Goal: Task Accomplishment & Management: Use online tool/utility

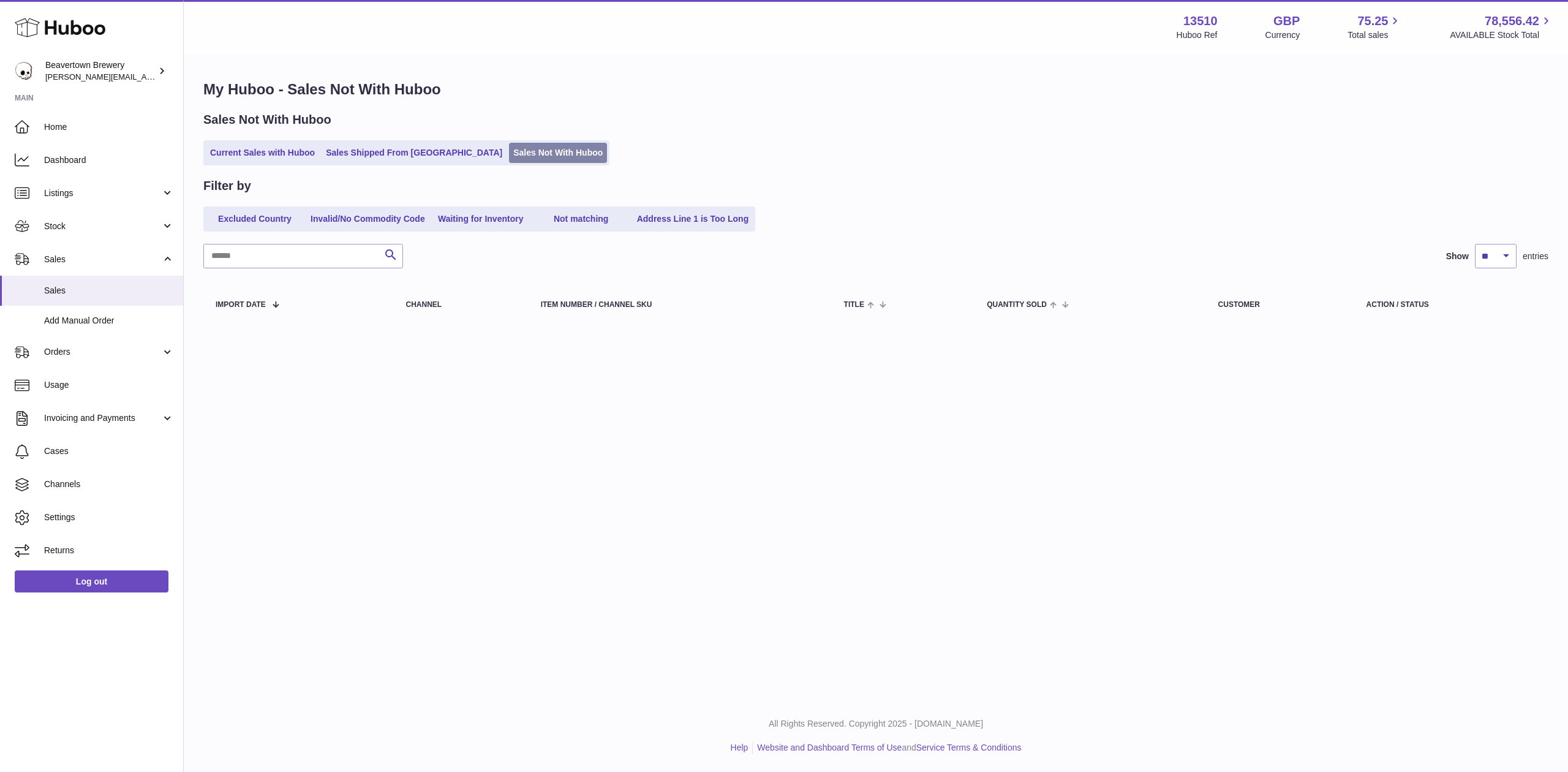
click at [509, 147] on link "Sales Not With Huboo" at bounding box center [558, 153] width 98 height 21
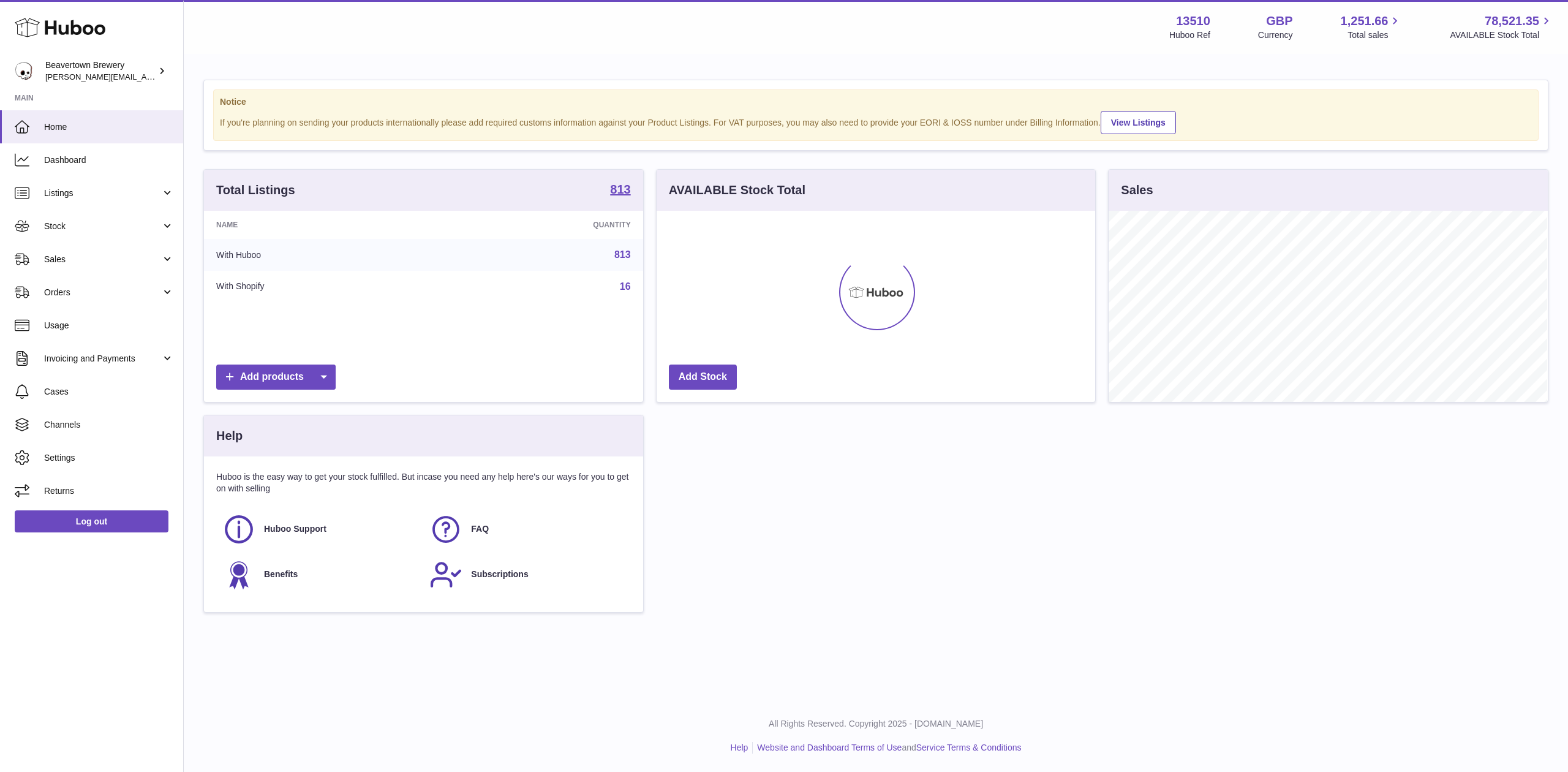
scroll to position [191, 439]
click at [96, 253] on span "Sales" at bounding box center [102, 259] width 117 height 12
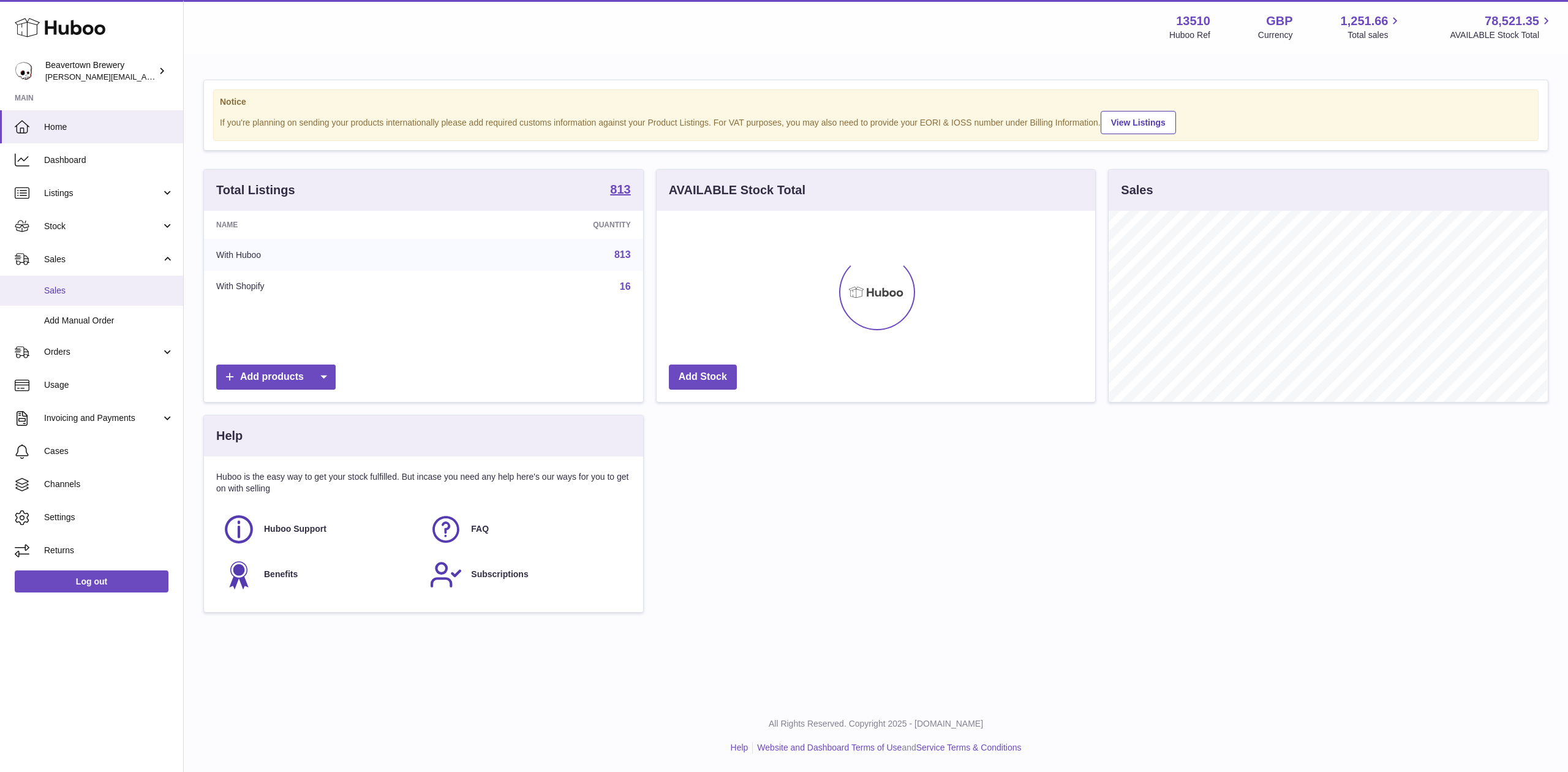
click at [98, 280] on link "Sales" at bounding box center [91, 290] width 183 height 30
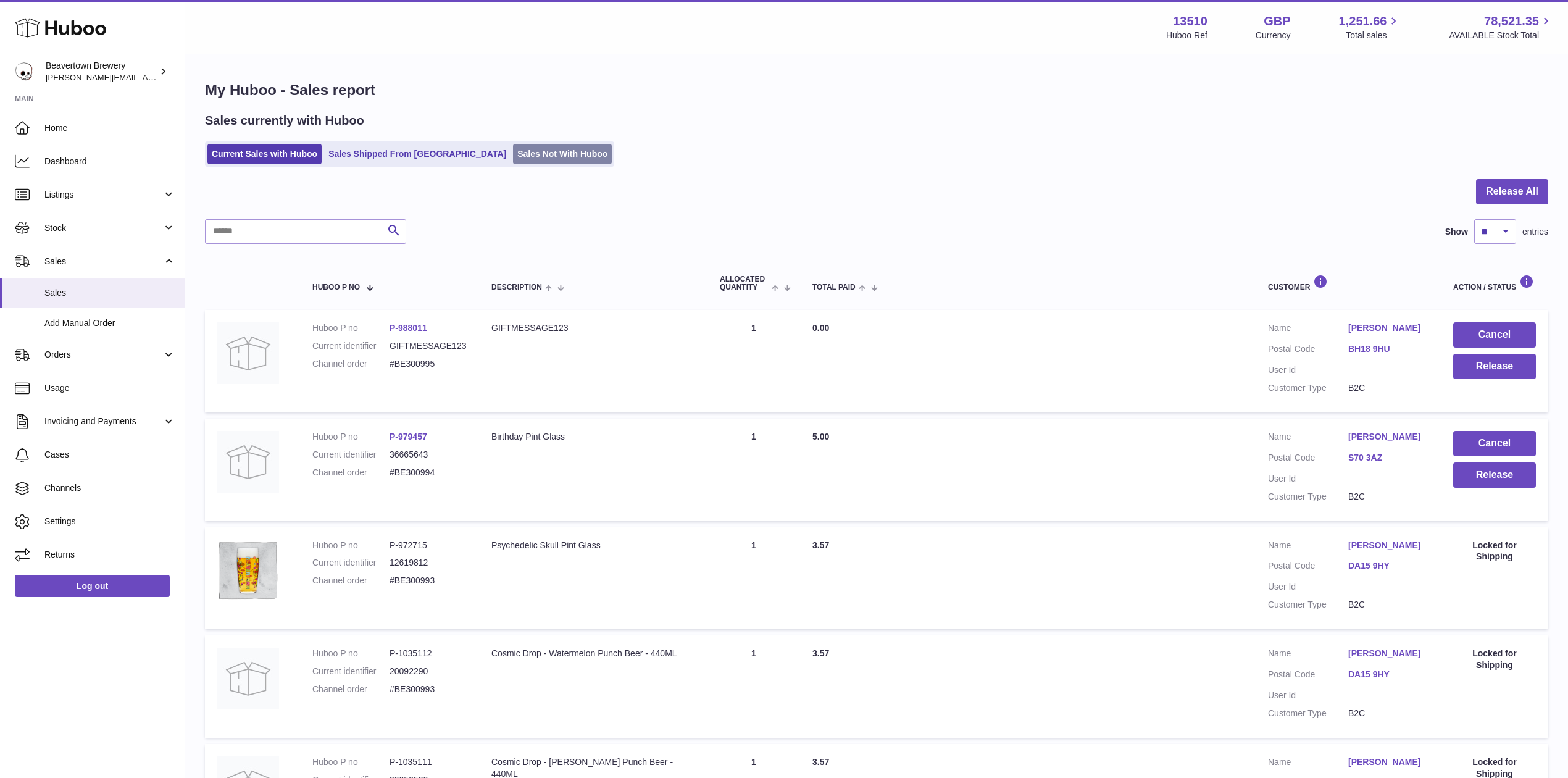
click at [513, 150] on link "Sales Not With Huboo" at bounding box center [562, 154] width 99 height 21
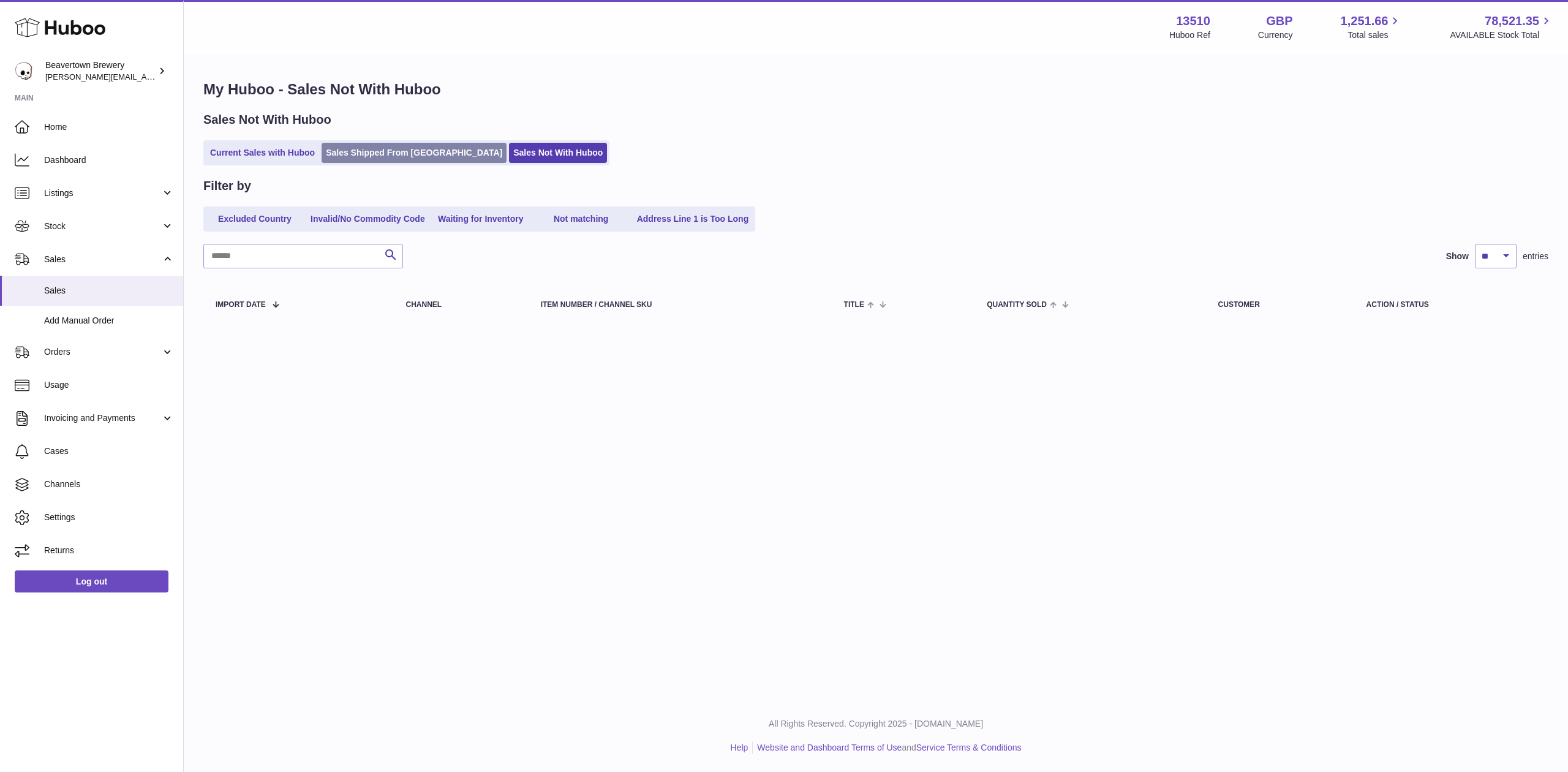
click at [410, 153] on link "Sales Shipped From [GEOGRAPHIC_DATA]" at bounding box center [413, 153] width 185 height 21
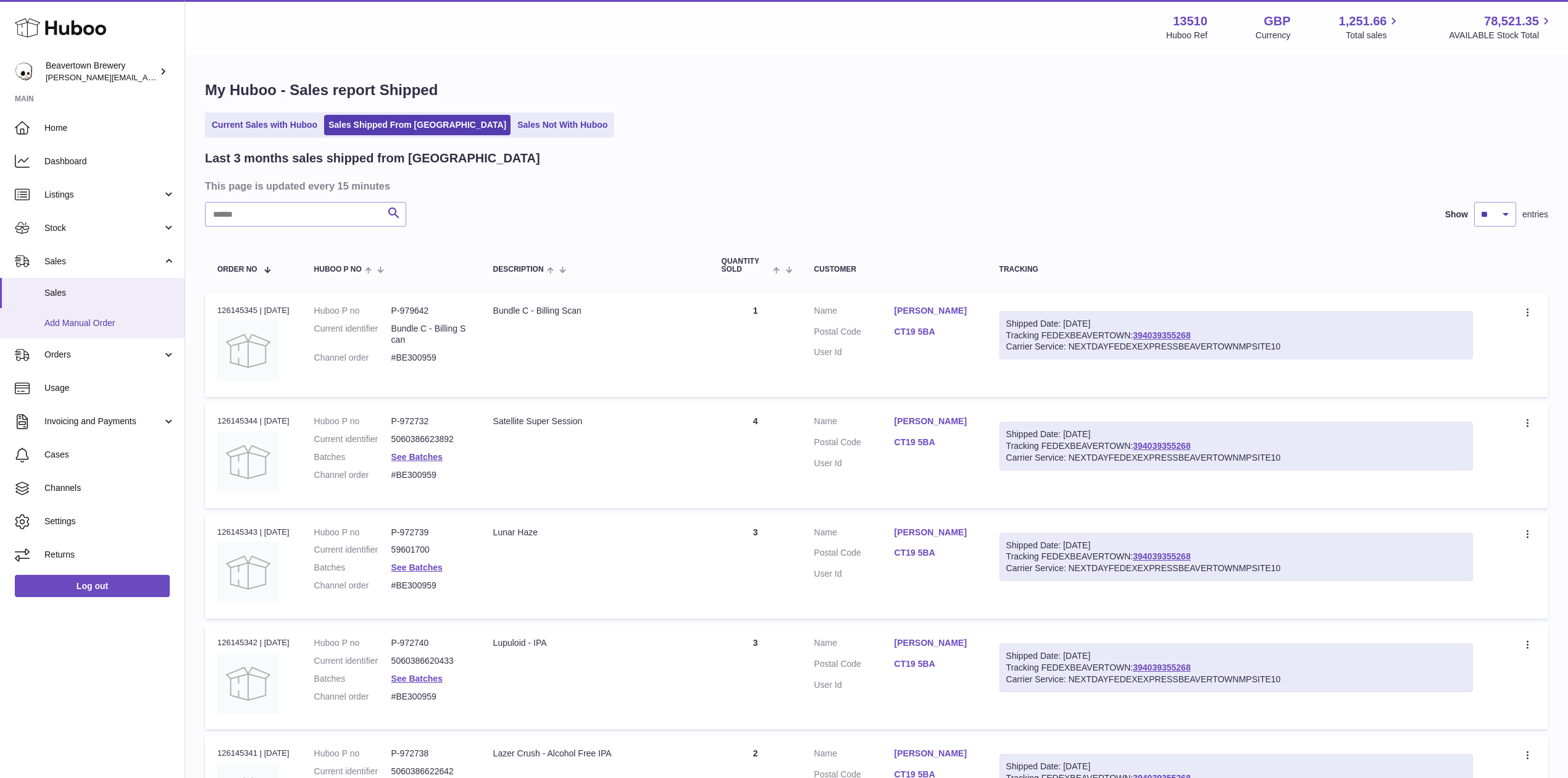
click at [59, 322] on span "Add Manual Order" at bounding box center [109, 324] width 131 height 12
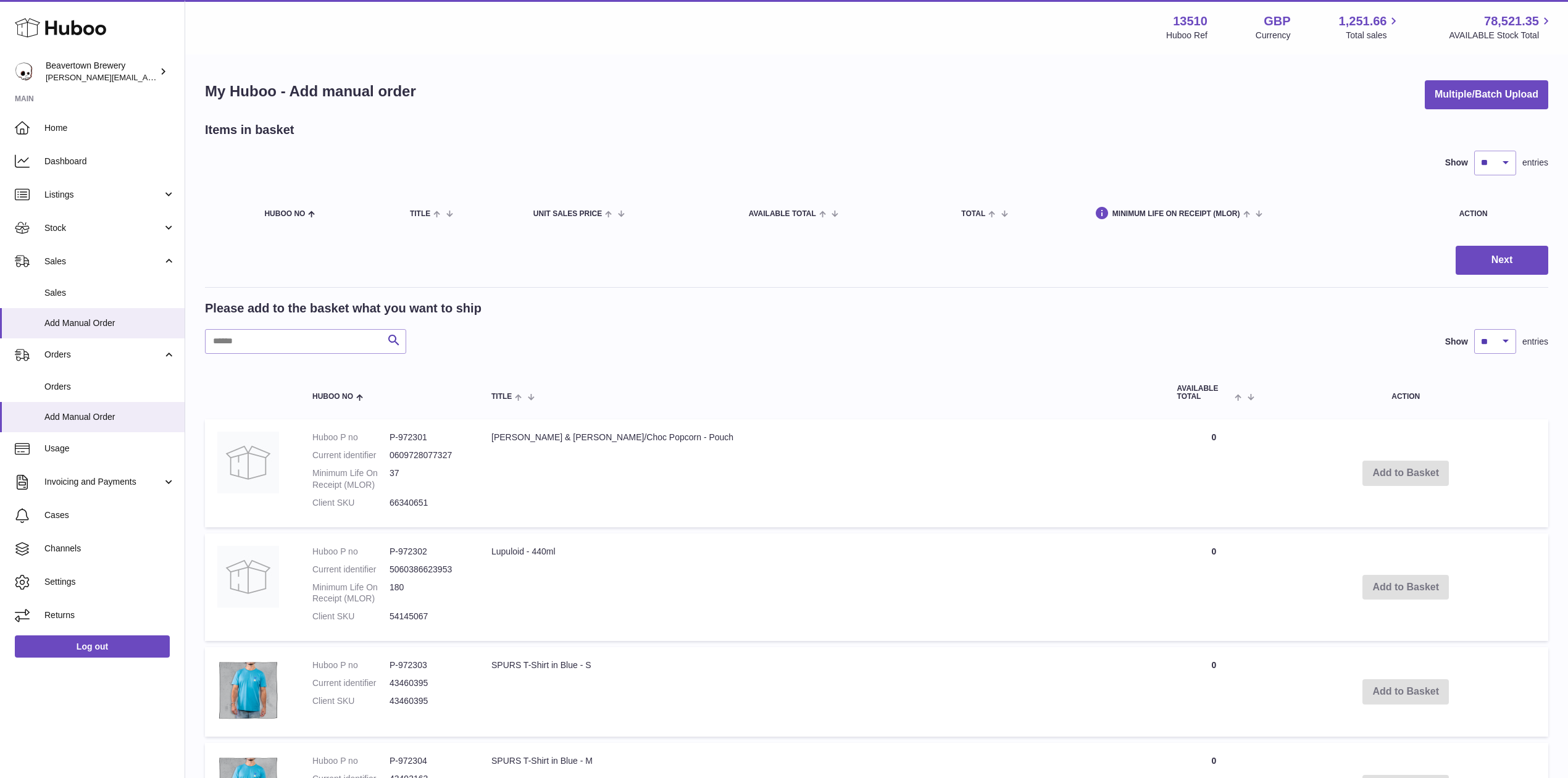
drag, startPoint x: 1419, startPoint y: 74, endPoint x: 1427, endPoint y: 77, distance: 8.5
click at [1423, 74] on div "My Huboo - Add manual order Multiple/Batch Upload Items in basket Show ** ** **…" at bounding box center [877, 775] width 1383 height 1441
click at [1443, 87] on button "Multiple/Batch Upload" at bounding box center [1486, 95] width 124 height 29
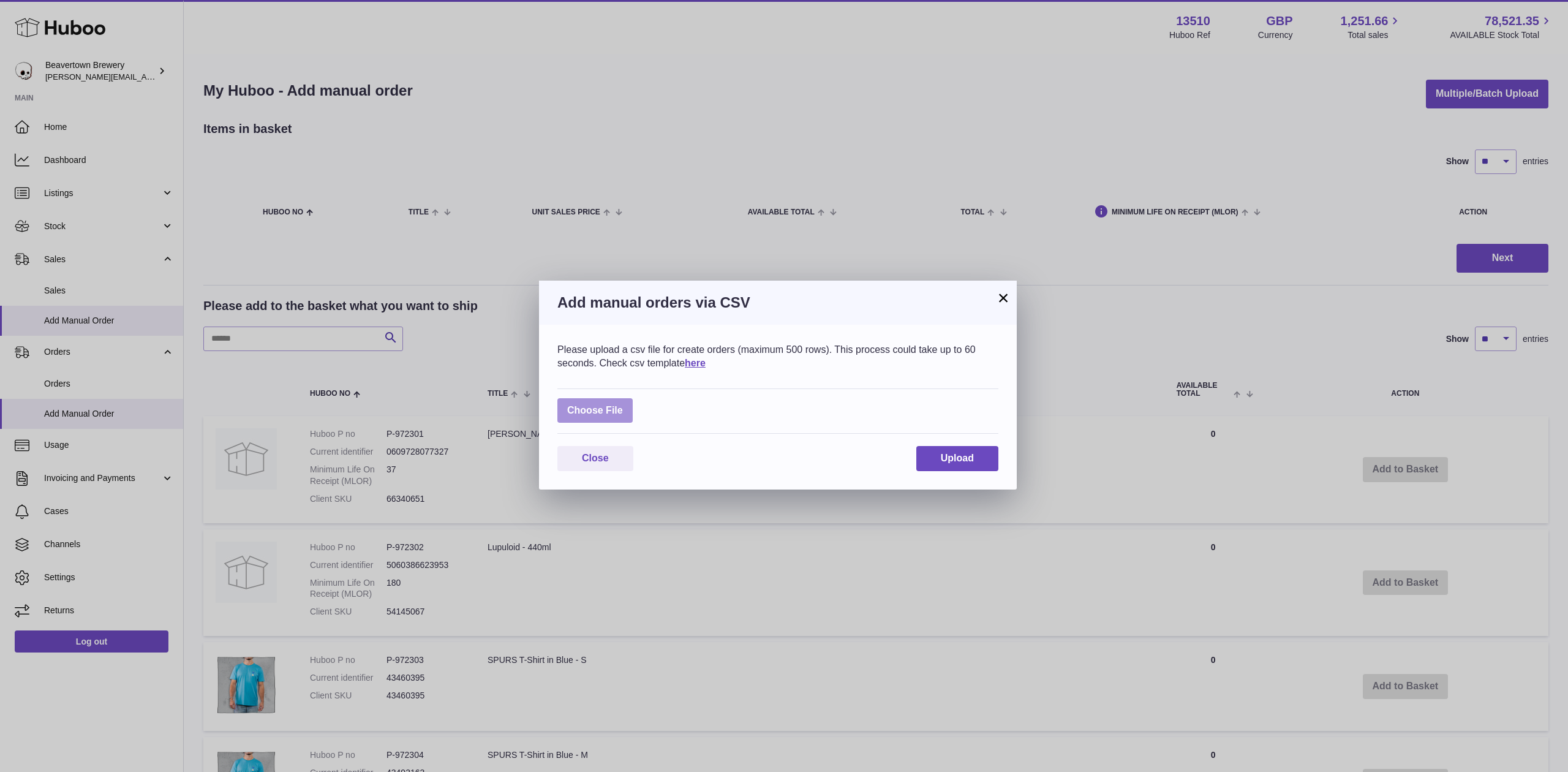
drag, startPoint x: 588, startPoint y: 392, endPoint x: 595, endPoint y: 412, distance: 21.2
click at [588, 393] on div "Choose File" at bounding box center [778, 410] width 441 height 46
click at [595, 412] on label at bounding box center [595, 410] width 76 height 25
click at [623, 404] on input "file" at bounding box center [623, 404] width 1 height 1
type input "**********"
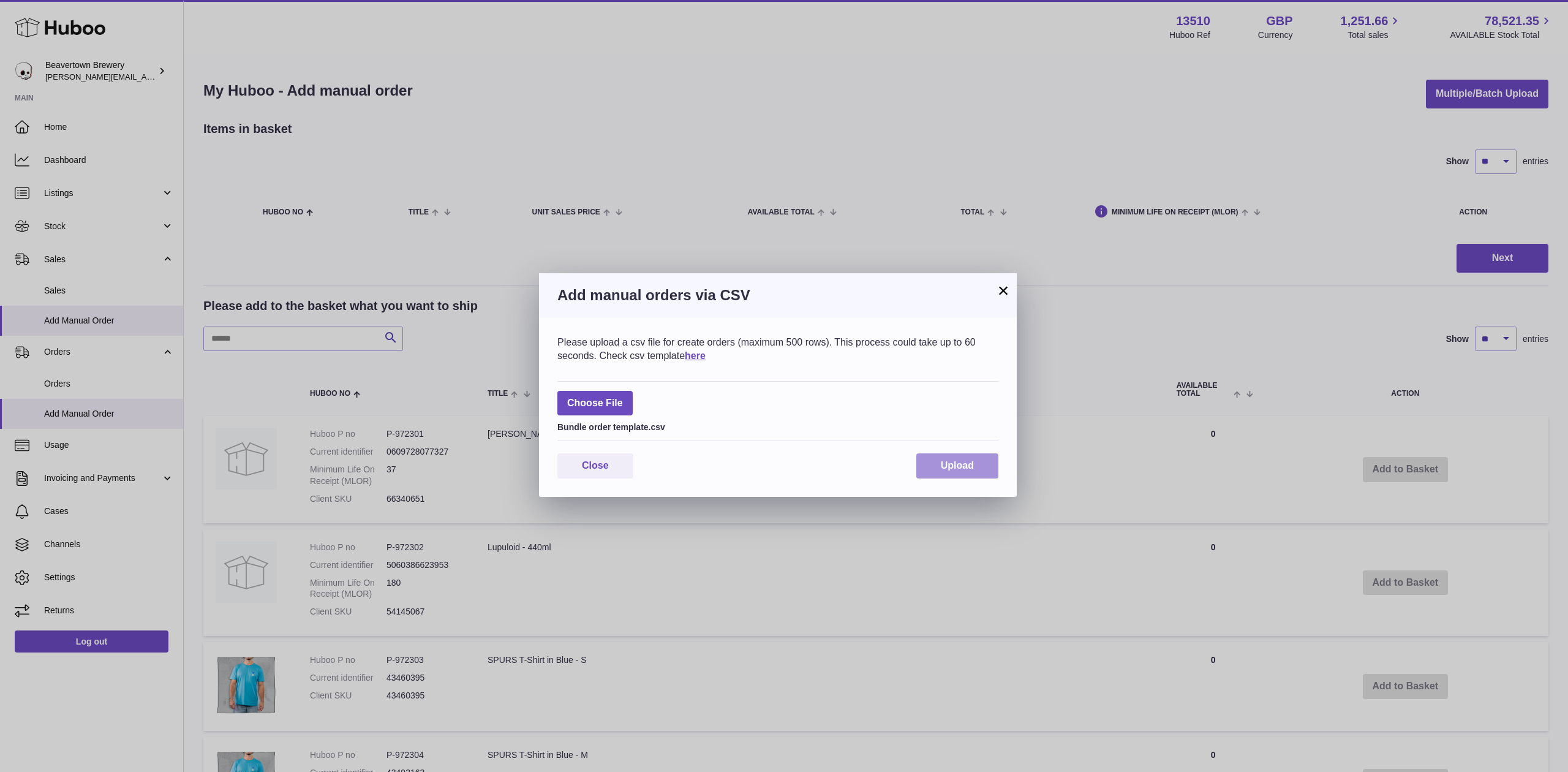
click at [973, 466] on span "Upload" at bounding box center [957, 465] width 33 height 10
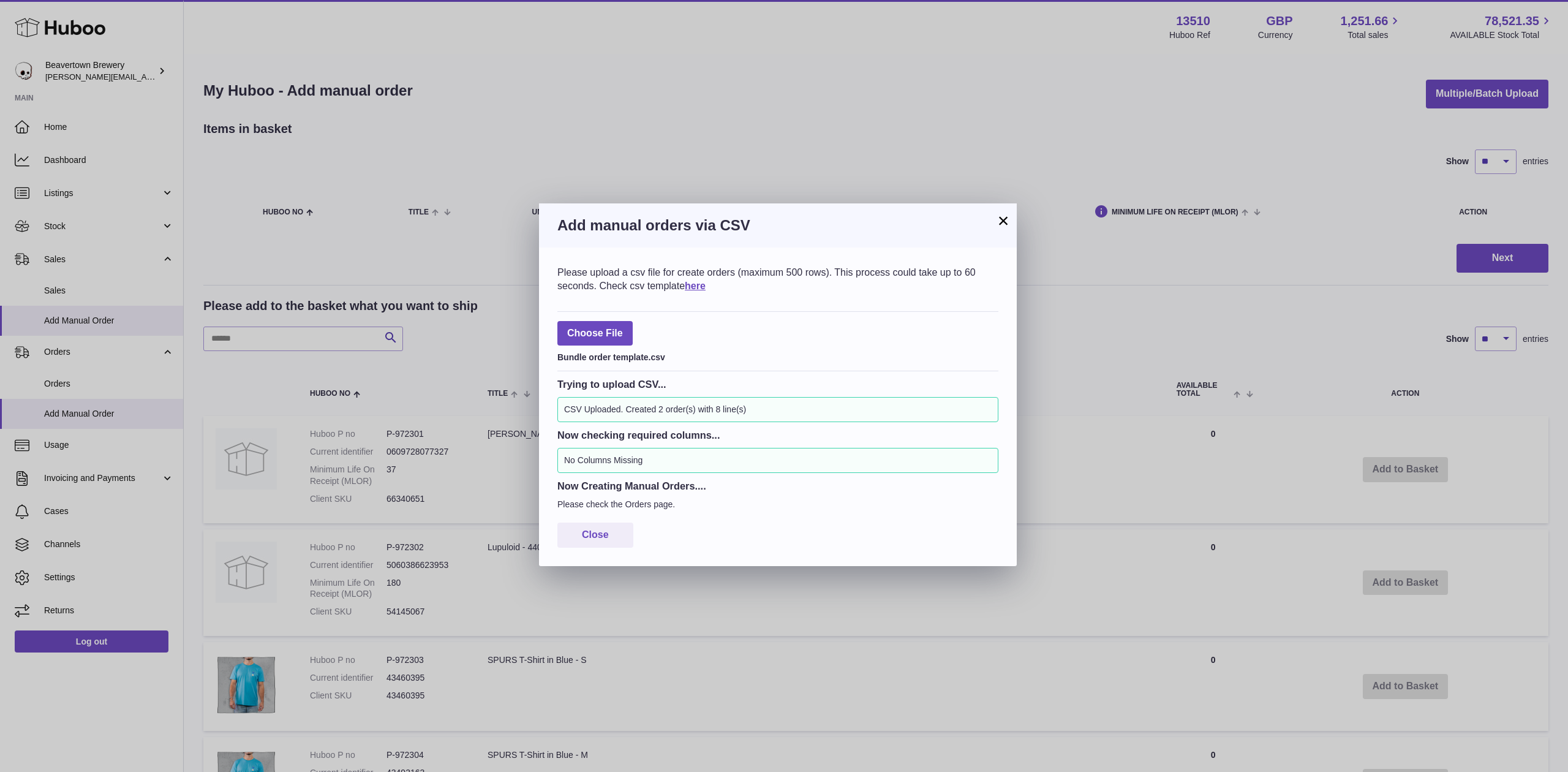
click at [996, 221] on div "× Add manual orders via CSV Please upload a csv file for create orders (maximum…" at bounding box center [778, 385] width 477 height 362
click at [1002, 223] on button "×" at bounding box center [1003, 220] width 15 height 15
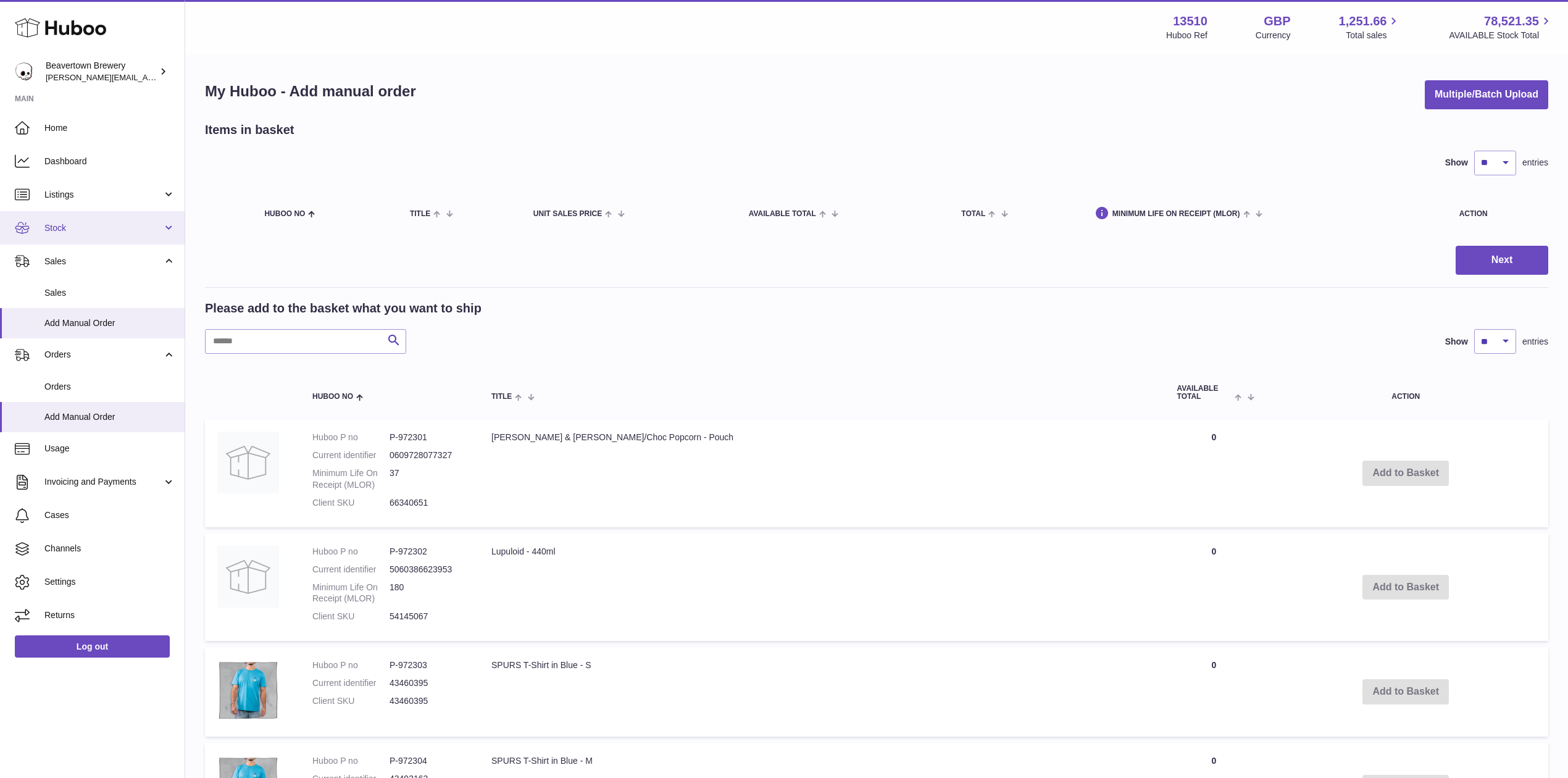
click at [70, 234] on link "Stock" at bounding box center [92, 228] width 184 height 34
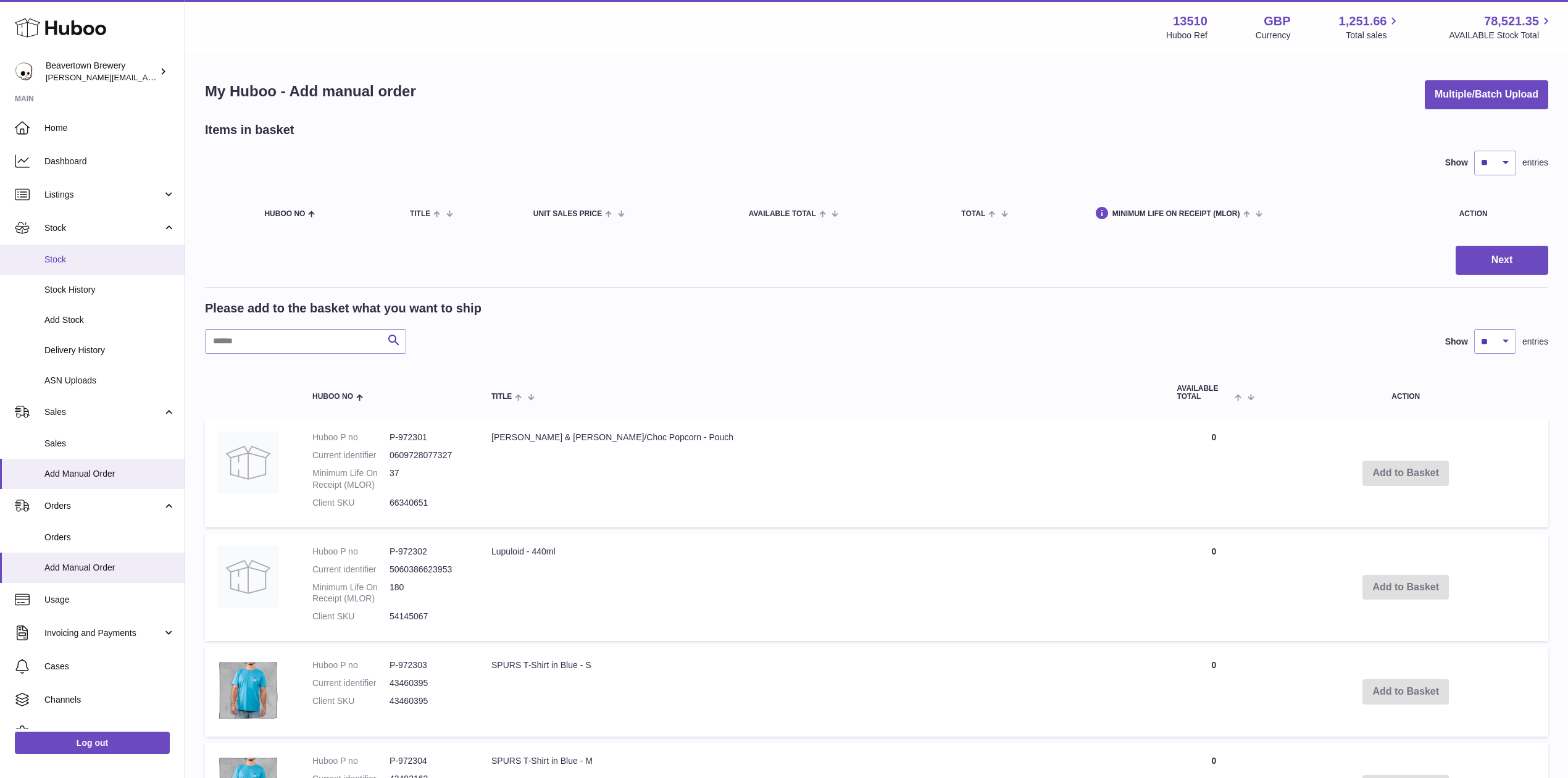
click at [74, 266] on link "Stock" at bounding box center [92, 259] width 184 height 30
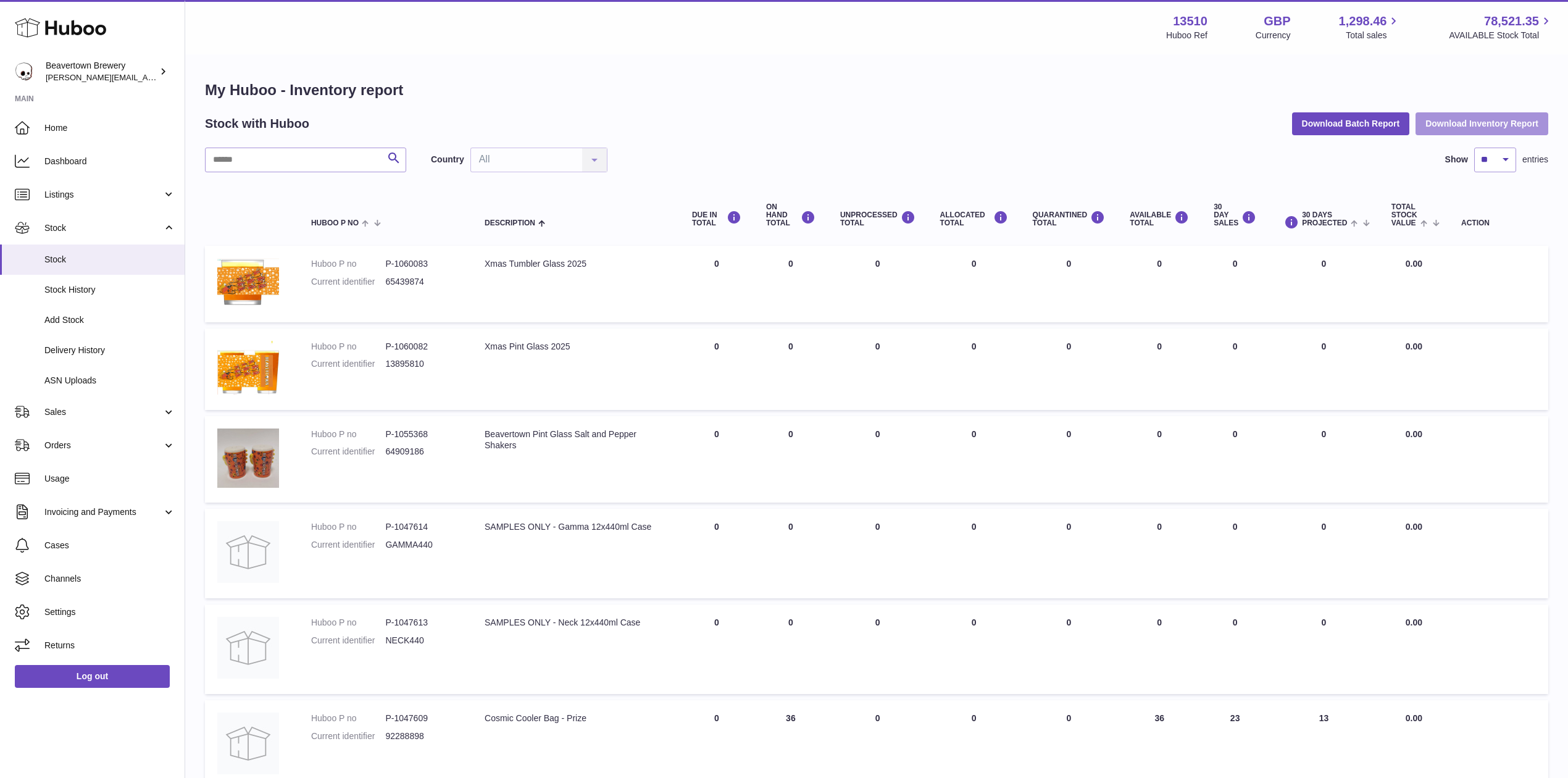
click at [1425, 125] on button "Download Inventory Report" at bounding box center [1481, 124] width 132 height 23
click at [1329, 134] on div "My Huboo - Inventory report Stock with Huboo Download Batch Report Download Inv…" at bounding box center [877, 640] width 1343 height 1121
click at [1333, 128] on button "Download Batch Report" at bounding box center [1351, 124] width 118 height 23
